Goal: Task Accomplishment & Management: Use online tool/utility

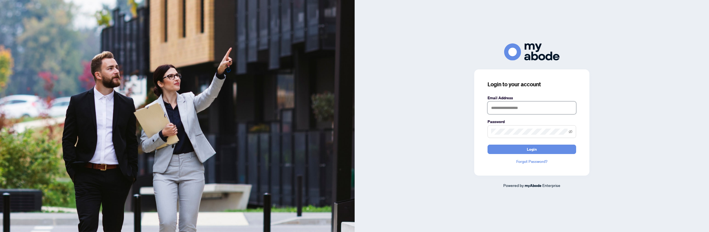
type input "**********"
click at [531, 153] on span "Login" at bounding box center [532, 149] width 10 height 9
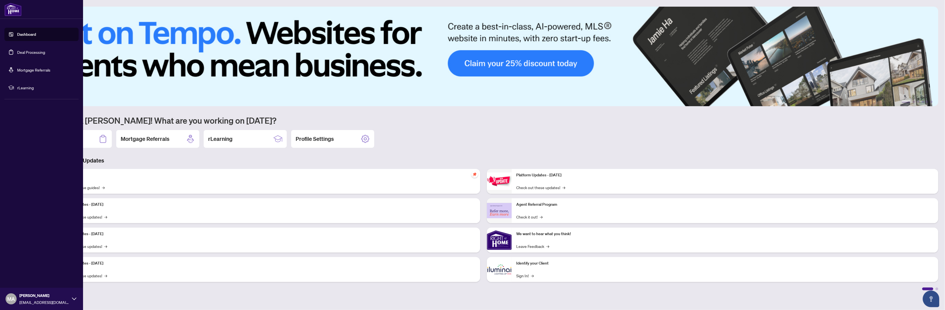
click at [24, 52] on link "Deal Processing" at bounding box center [31, 52] width 28 height 5
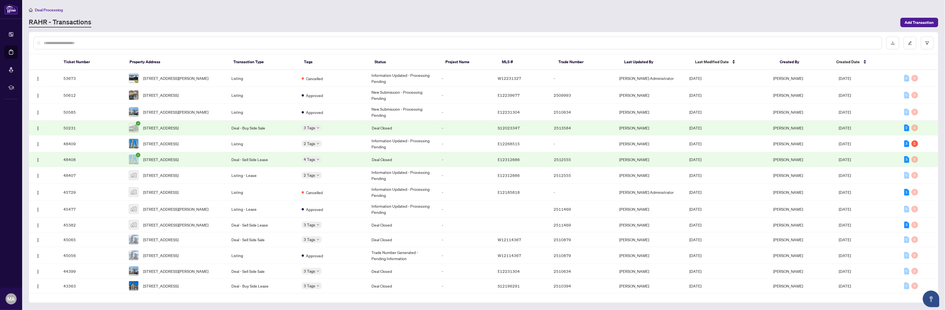
click at [715, 63] on span "Last Modified Date" at bounding box center [712, 62] width 34 height 6
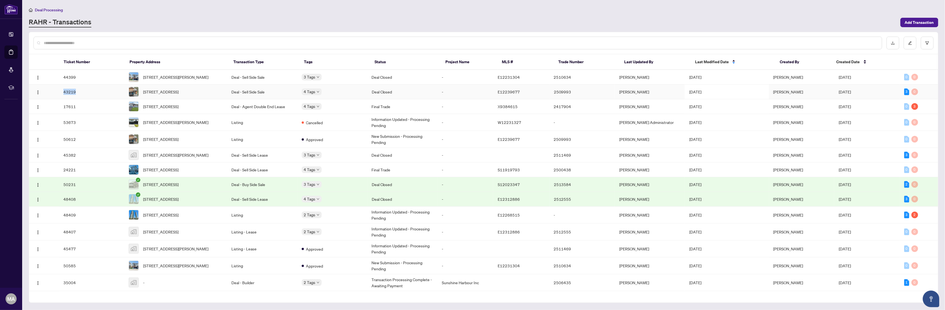
drag, startPoint x: 78, startPoint y: 96, endPoint x: 61, endPoint y: 96, distance: 16.3
click at [61, 96] on td "43219" at bounding box center [91, 91] width 65 height 15
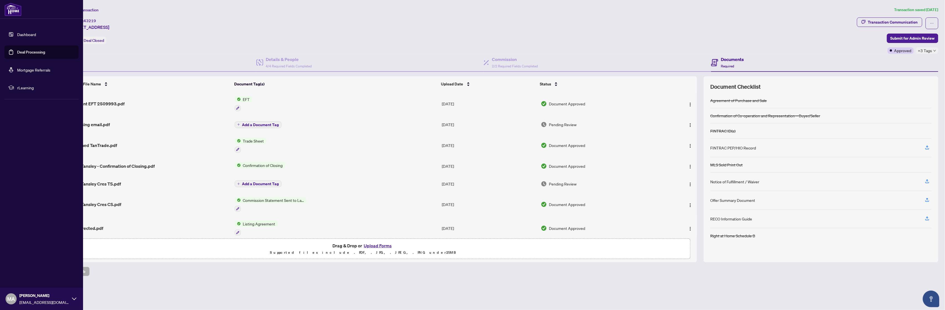
click at [26, 50] on link "Deal Processing" at bounding box center [31, 52] width 28 height 5
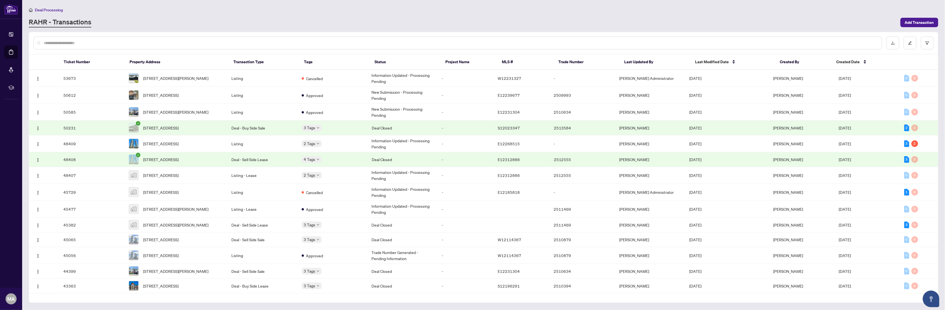
click at [711, 60] on span "Last Modified Date" at bounding box center [712, 62] width 34 height 6
